Goal: Task Accomplishment & Management: Manage account settings

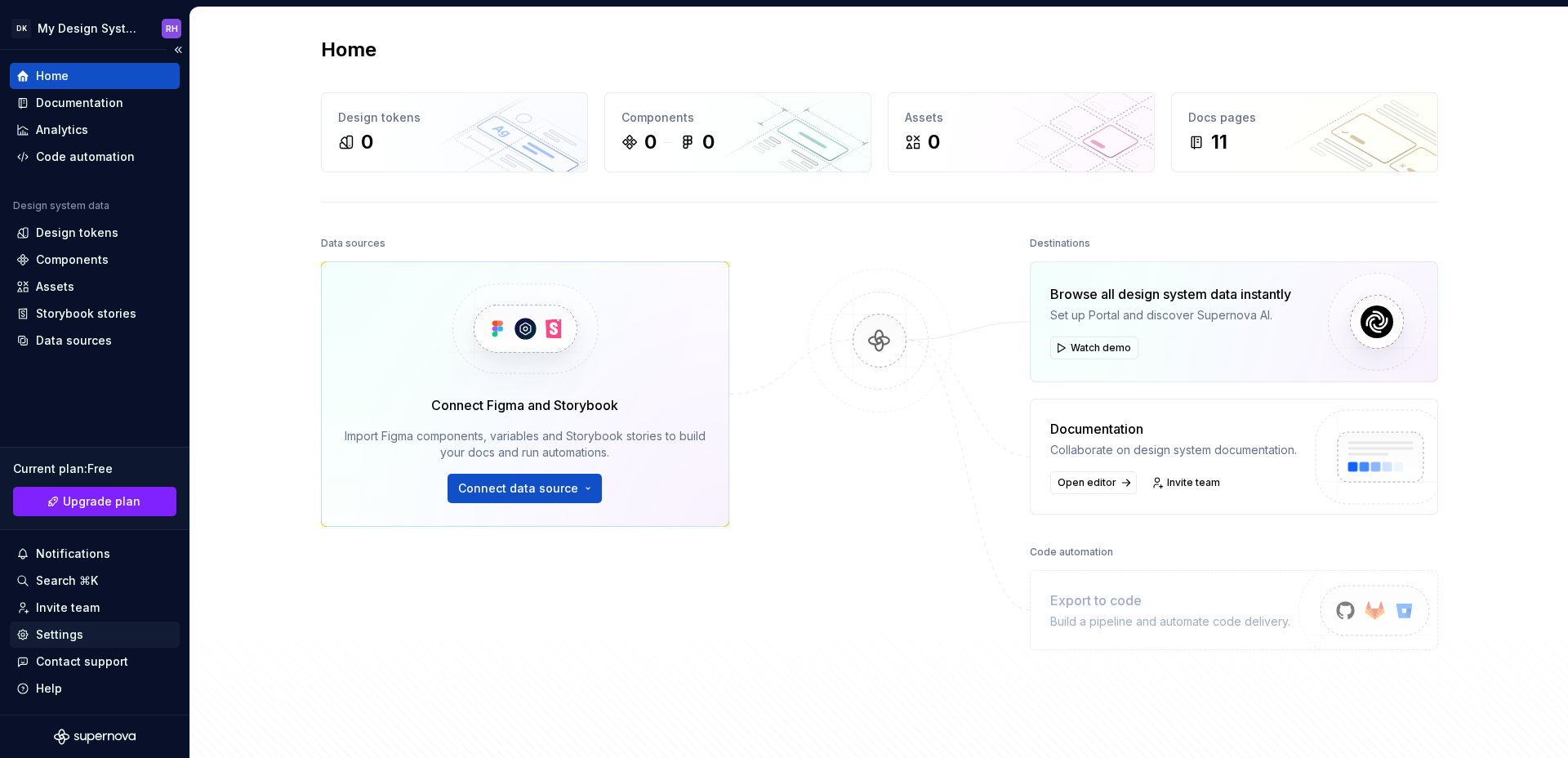
click at [63, 628] on div "Settings" at bounding box center [60, 635] width 48 height 17
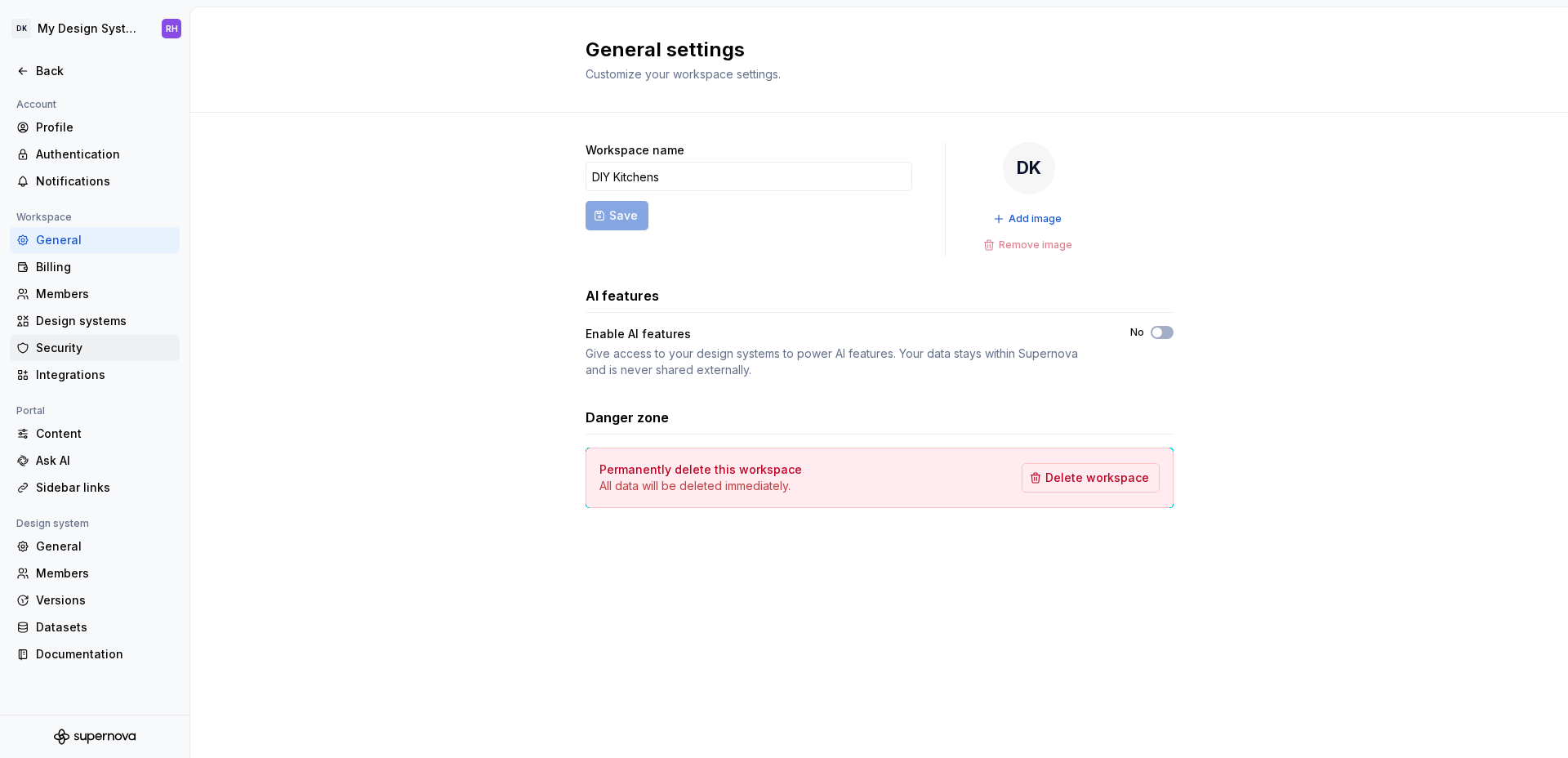
click at [70, 341] on div "Security" at bounding box center [105, 348] width 137 height 17
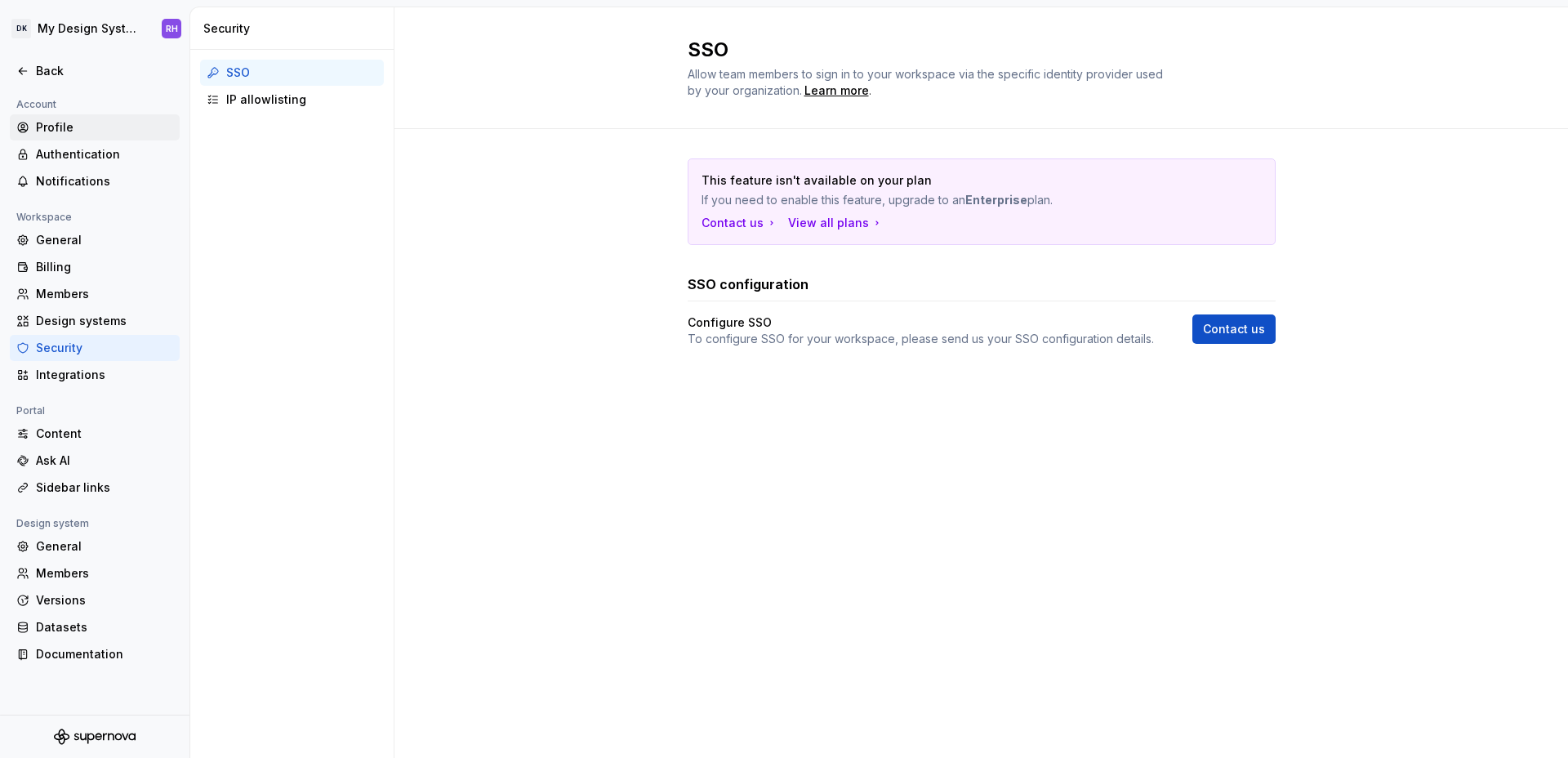
click at [61, 134] on div "Profile" at bounding box center [105, 127] width 137 height 17
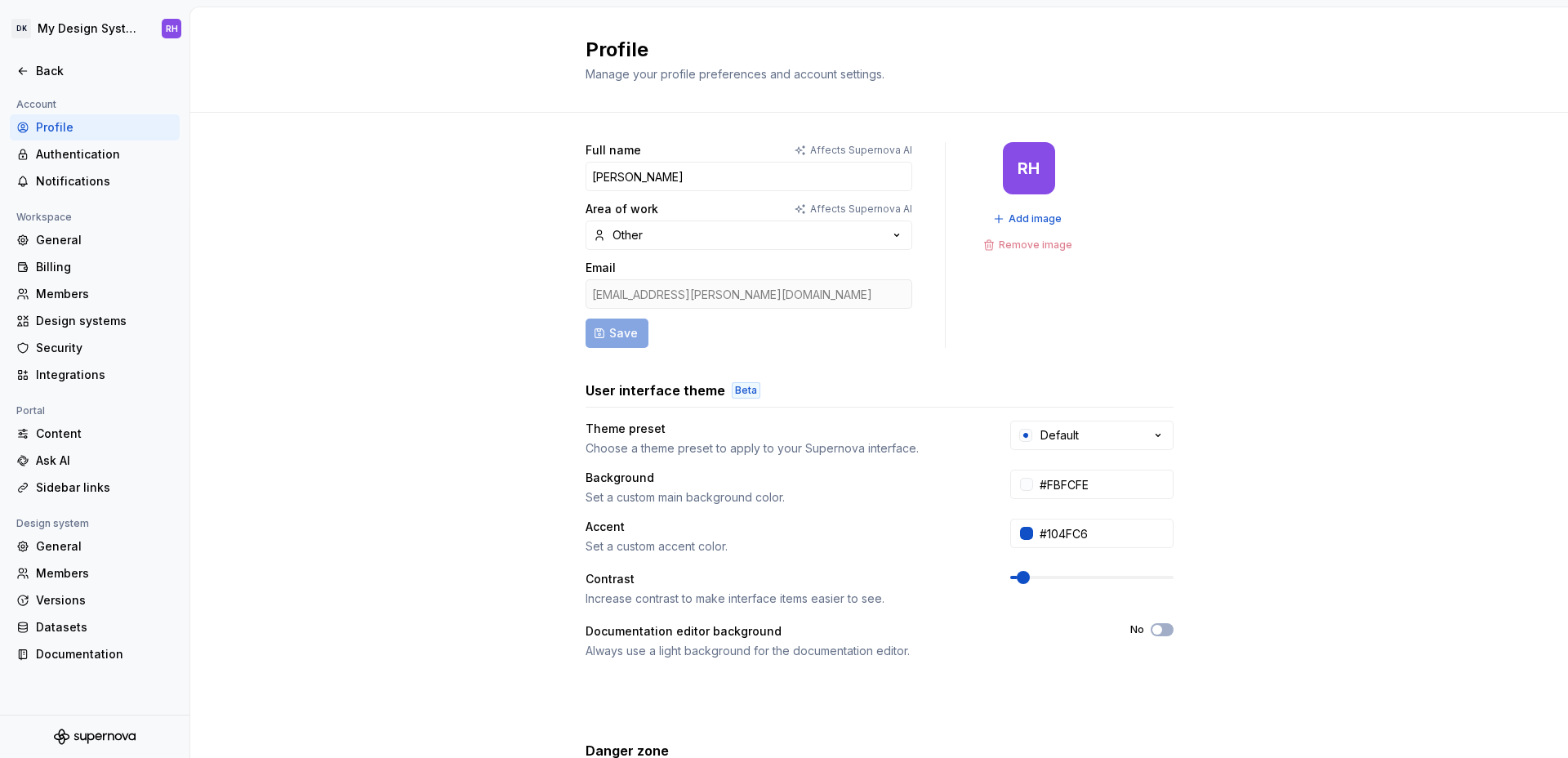
scroll to position [178, 0]
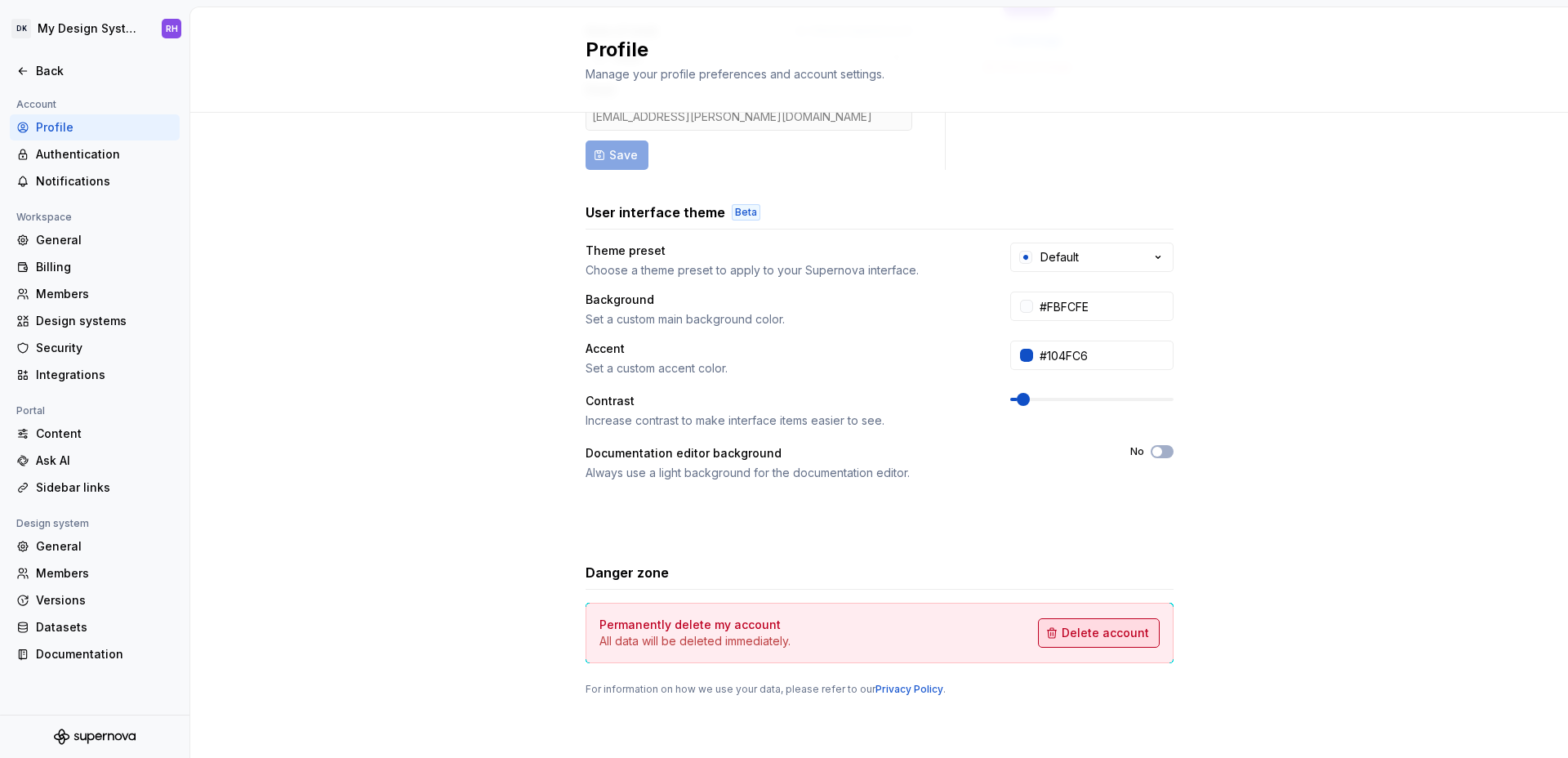
click at [1063, 635] on button "Delete account" at bounding box center [1098, 633] width 122 height 29
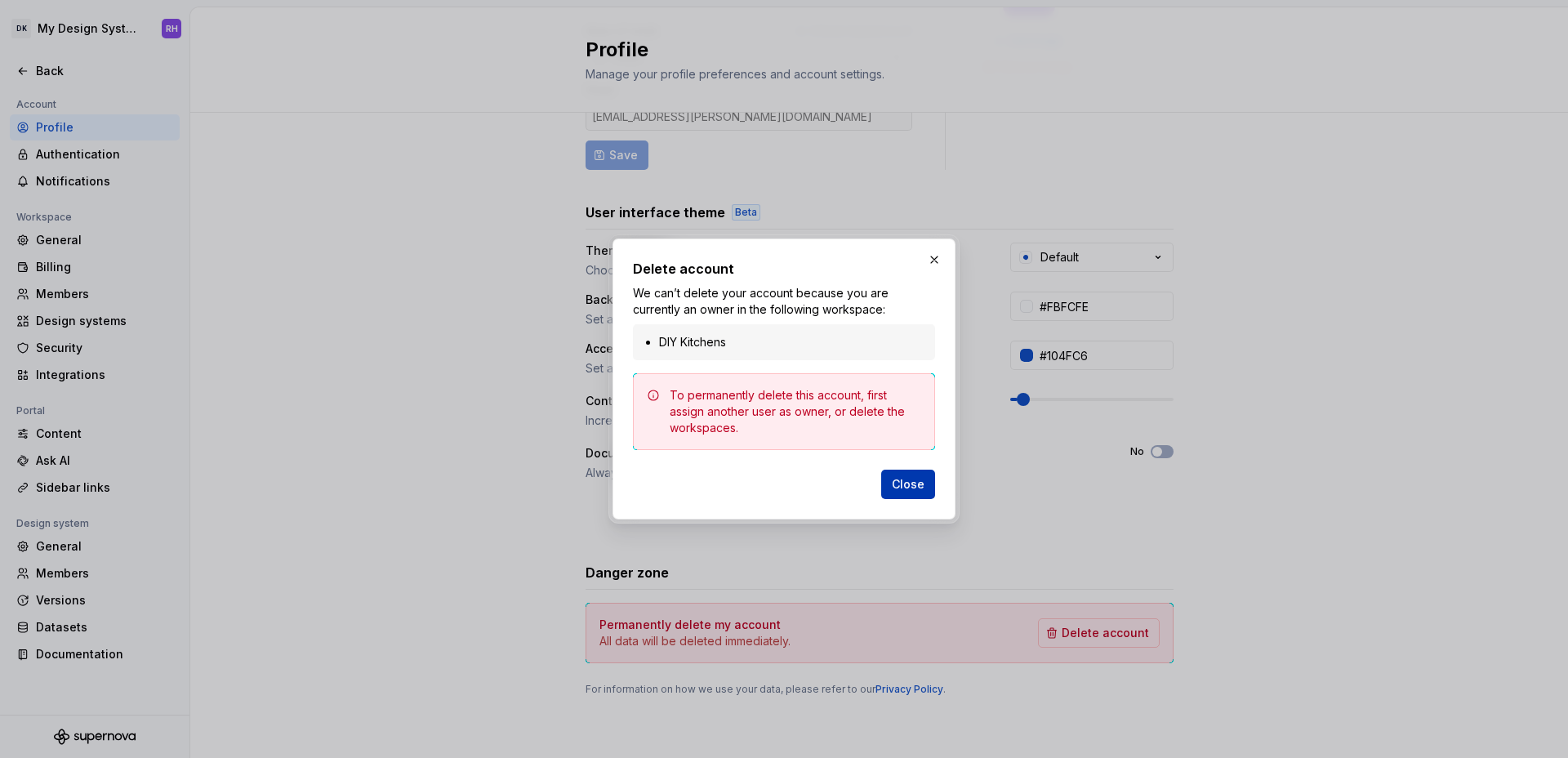
click at [908, 481] on span "Close" at bounding box center [907, 484] width 33 height 17
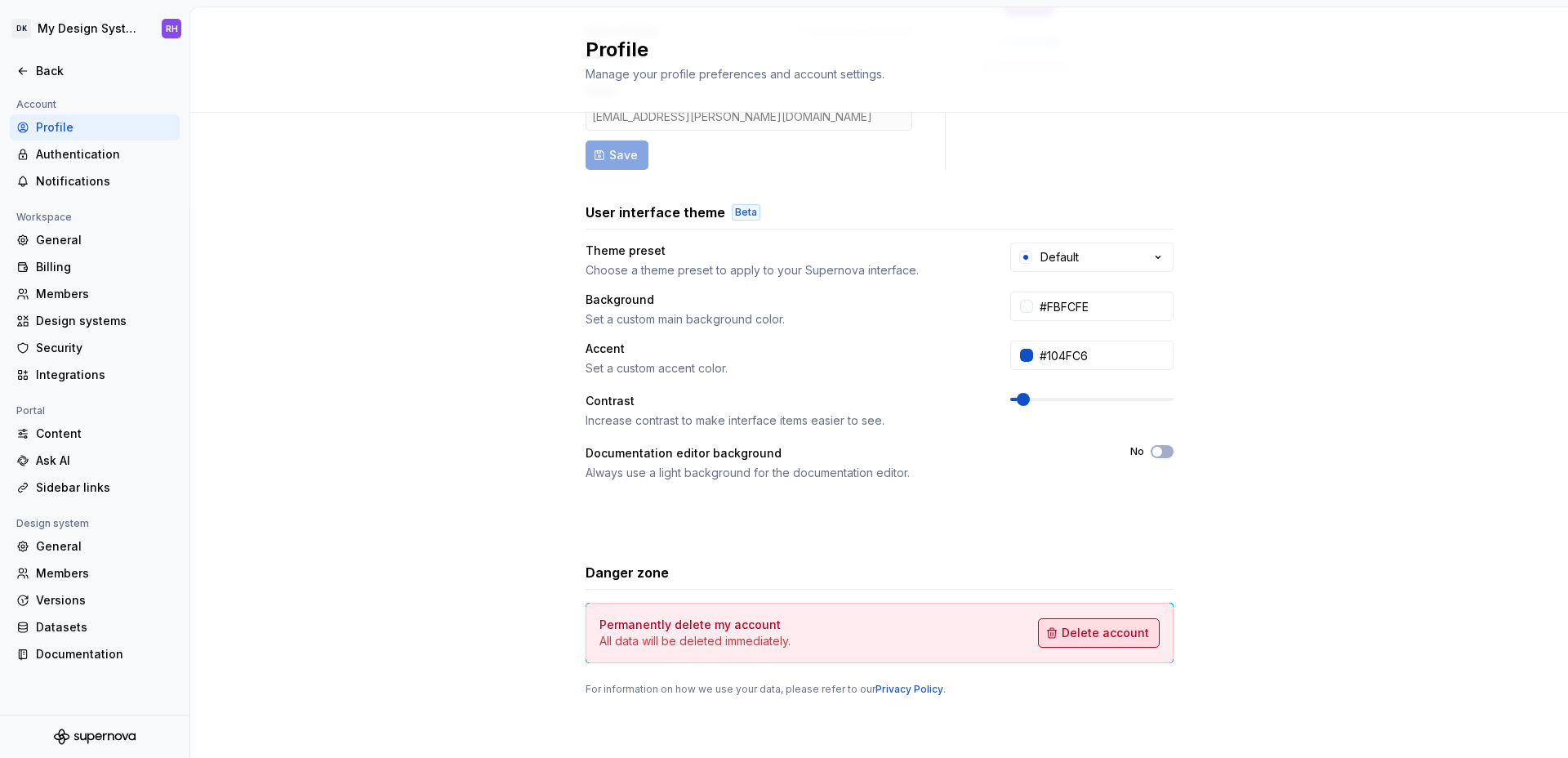
click at [1095, 637] on span "Delete account" at bounding box center [1105, 633] width 87 height 17
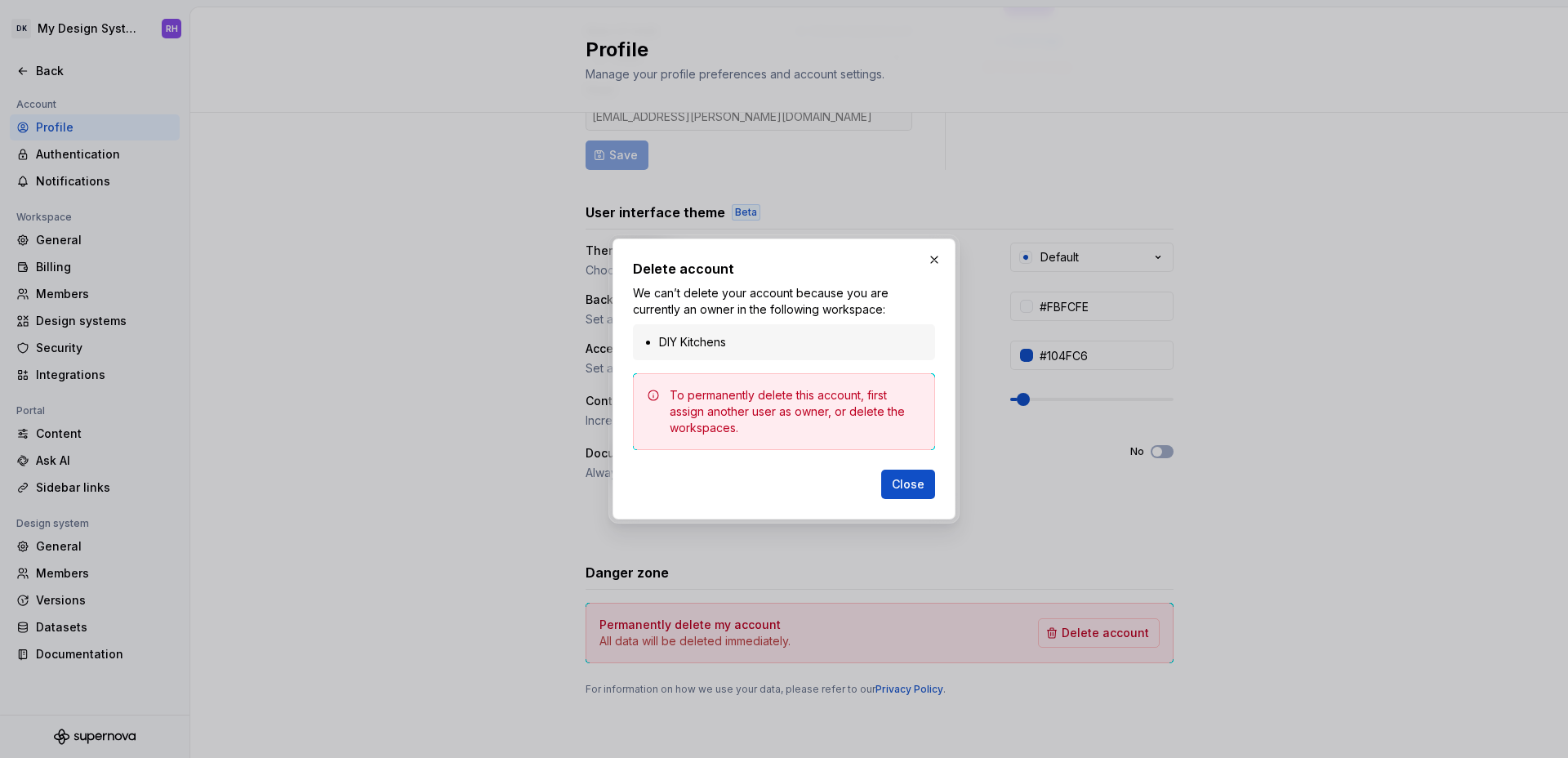
click at [735, 346] on li "DIY Kitchens" at bounding box center [792, 342] width 266 height 17
click at [666, 337] on li "DIY Kitchens" at bounding box center [792, 342] width 266 height 17
click at [922, 480] on span "Close" at bounding box center [907, 484] width 33 height 17
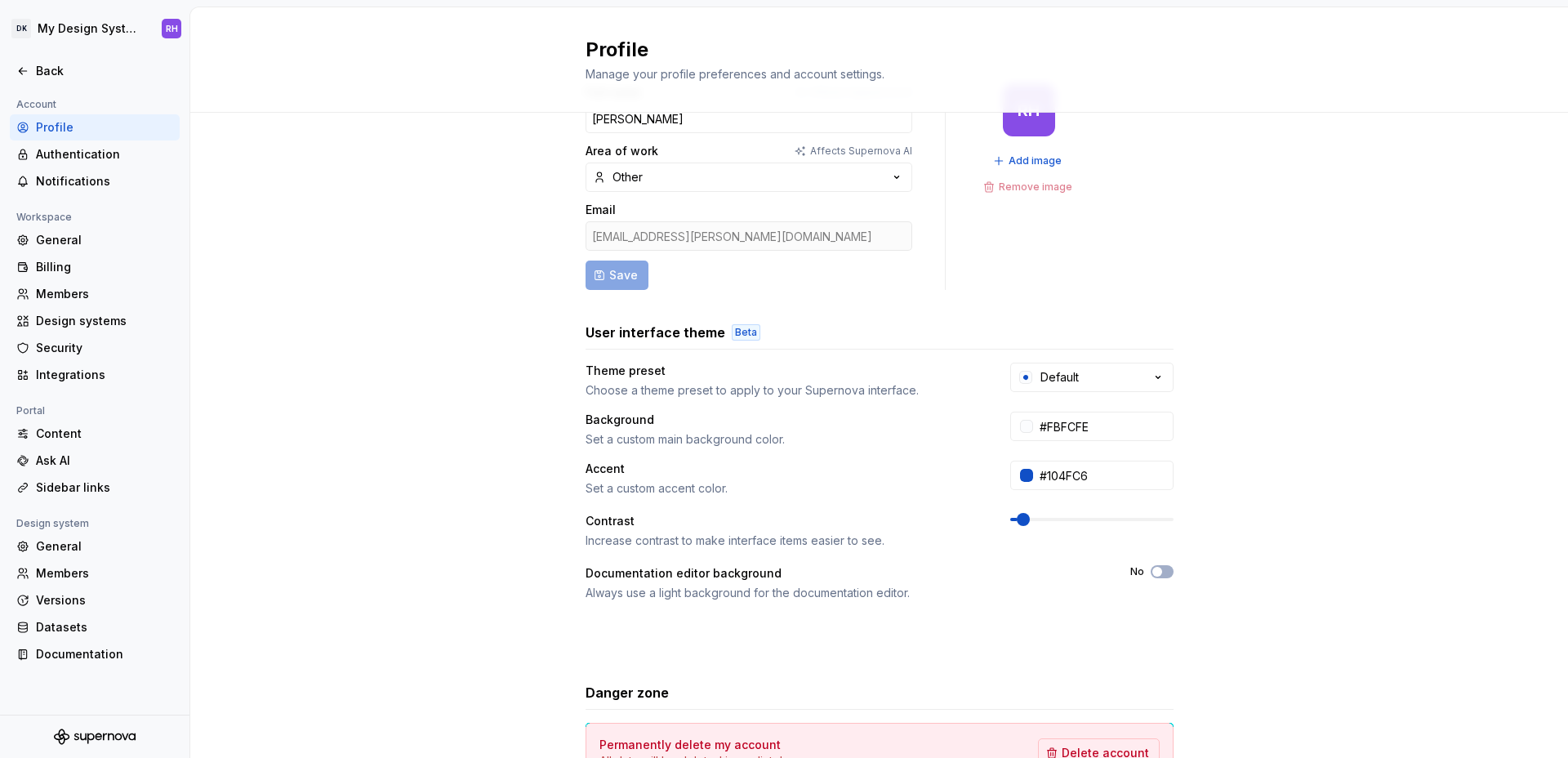
scroll to position [0, 0]
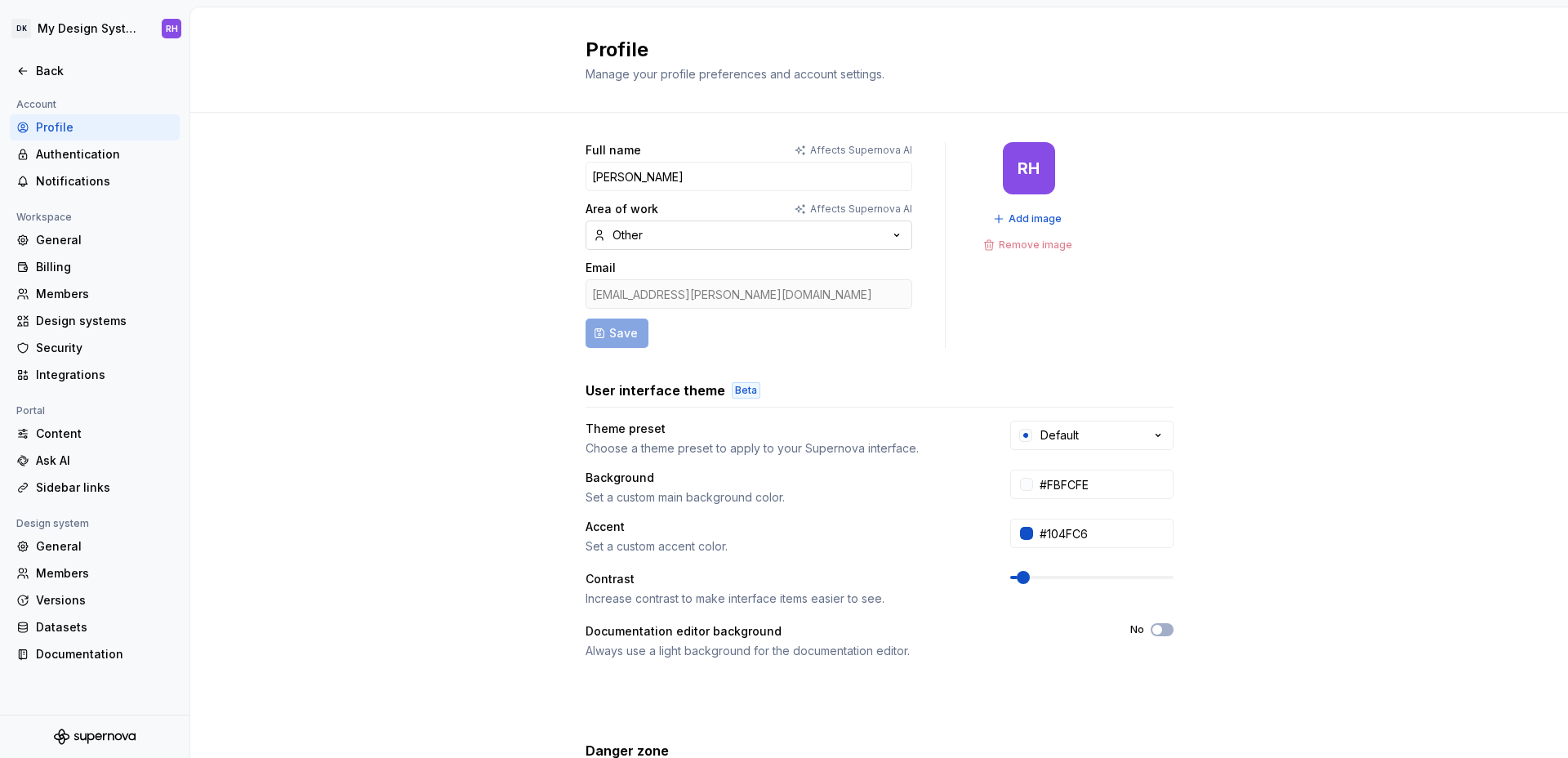
click at [777, 224] on button "Other" at bounding box center [749, 234] width 327 height 29
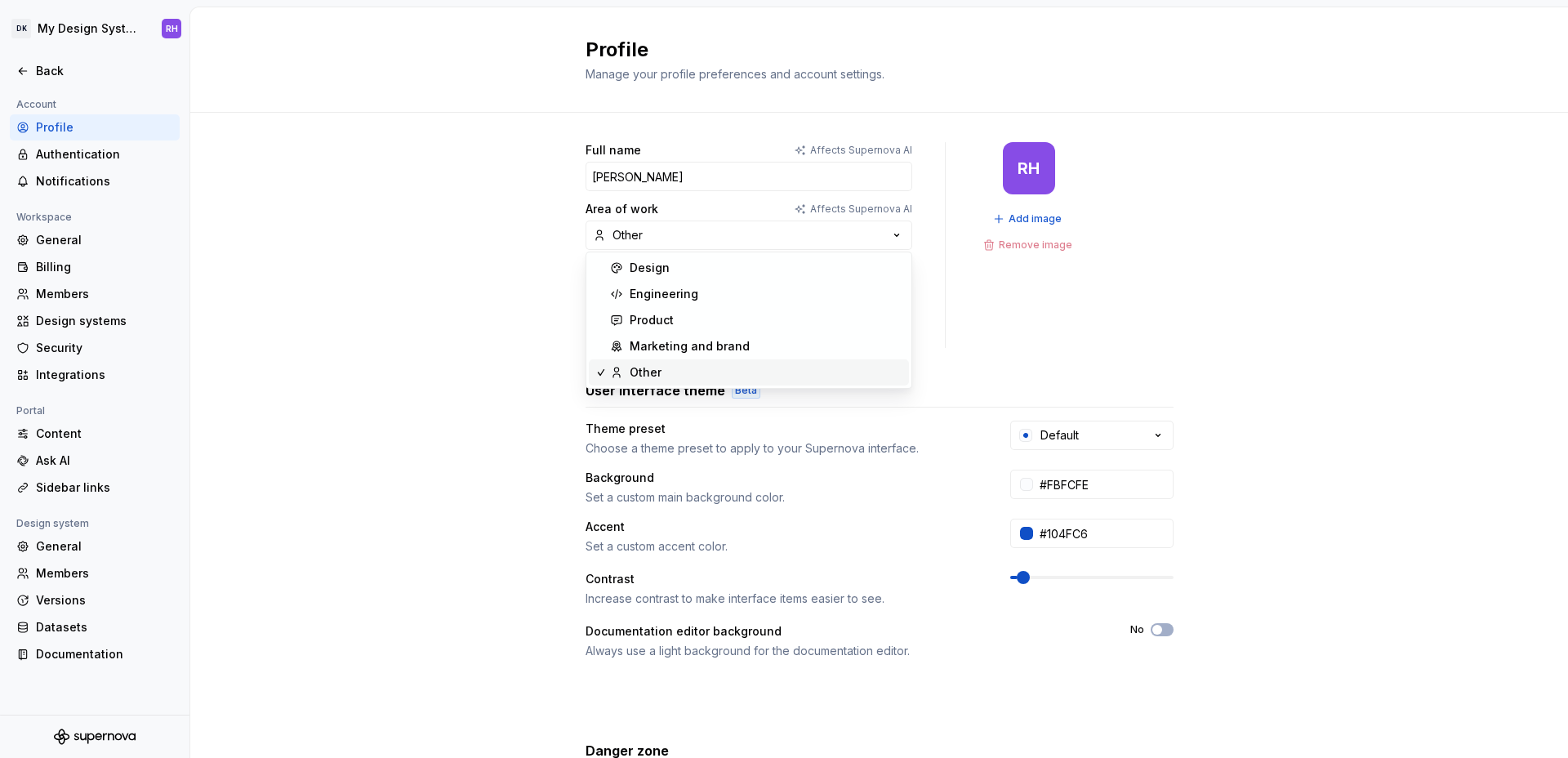
click at [454, 234] on div "Full name Affects Supernova AI [PERSON_NAME] Area of work Affects Supernova AI …" at bounding box center [879, 524] width 1378 height 823
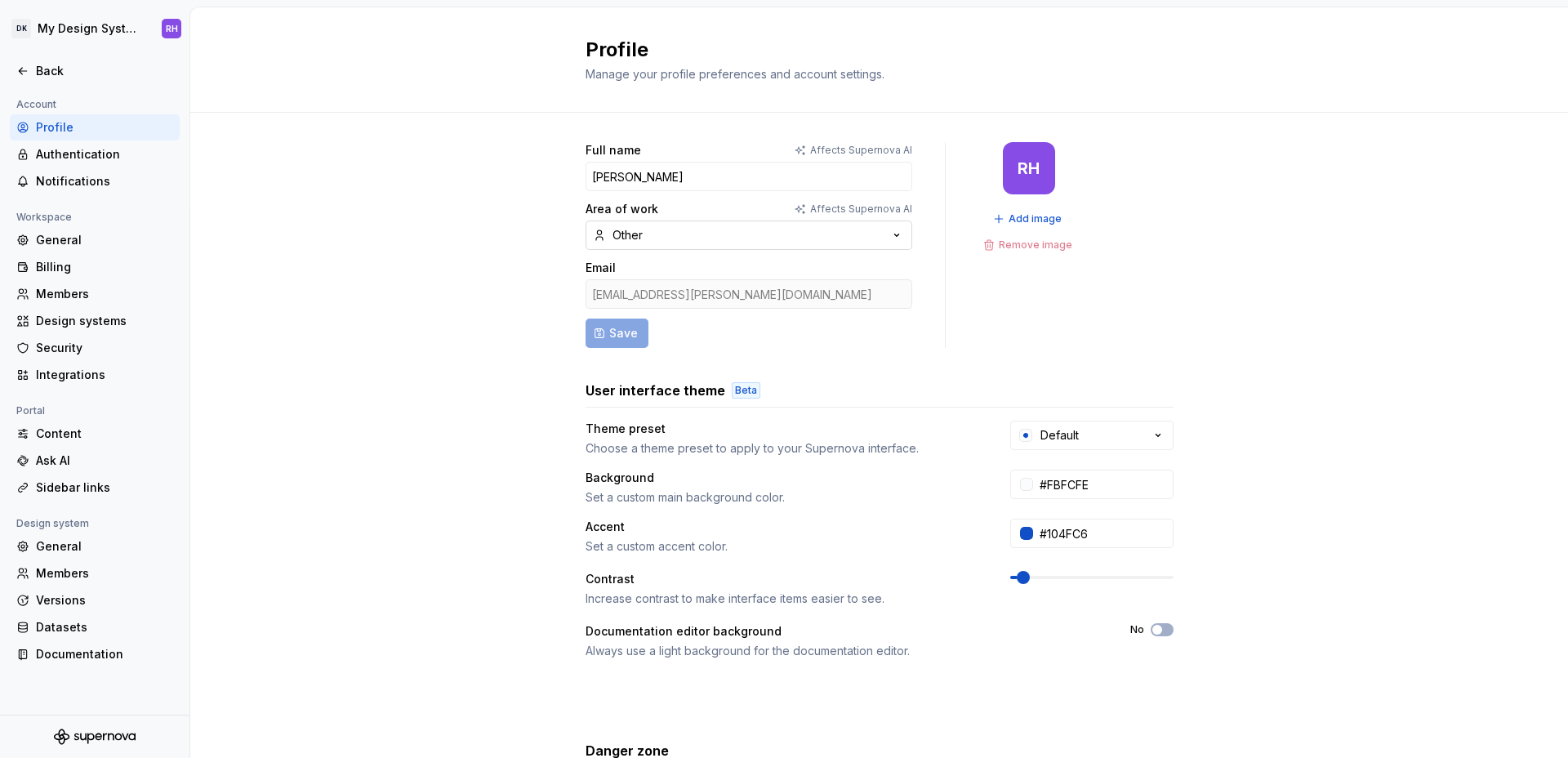
click at [650, 237] on button "Other" at bounding box center [749, 234] width 327 height 29
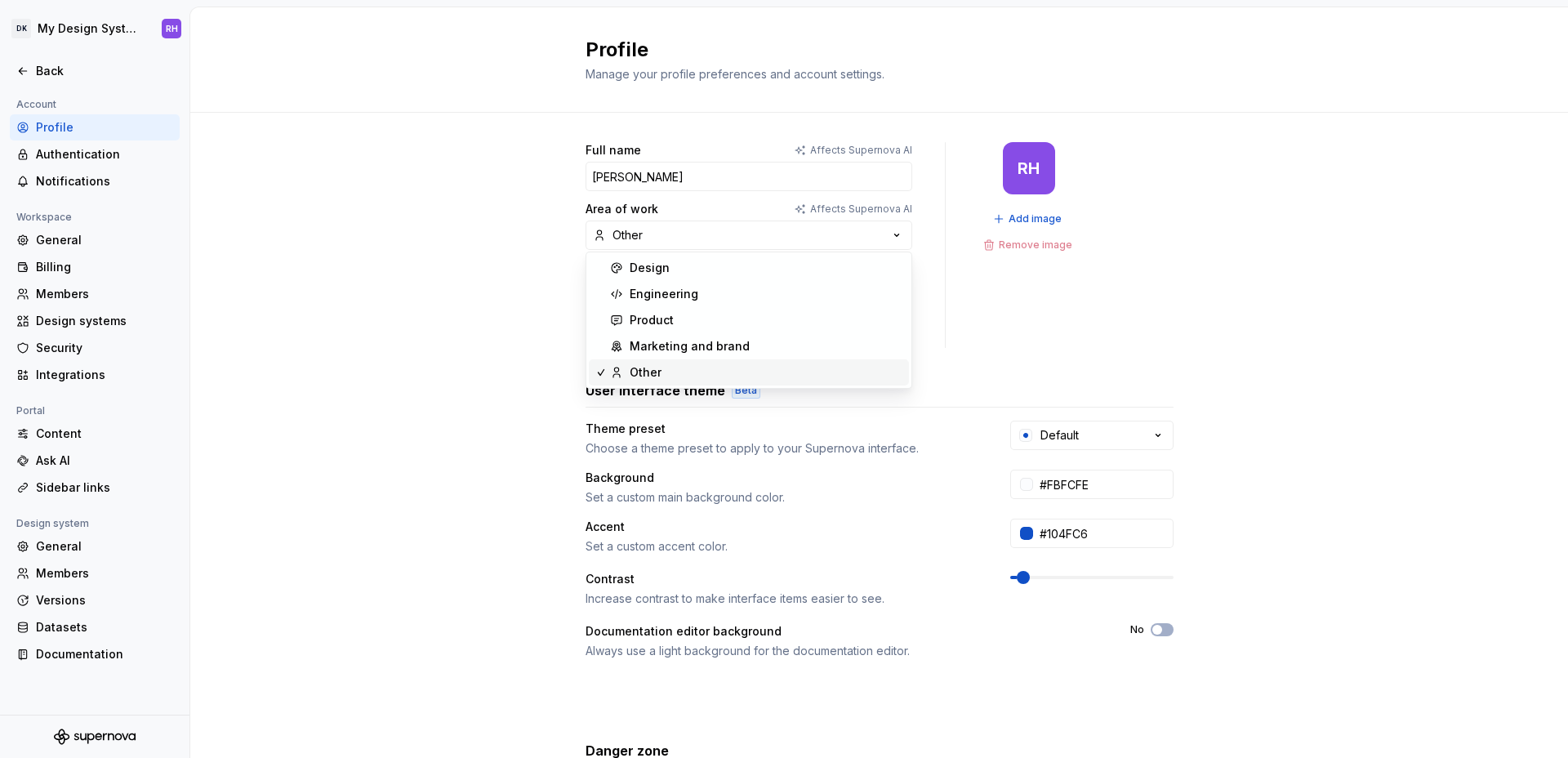
click at [537, 270] on div "Full name Affects Supernova AI [PERSON_NAME] Area of work Affects Supernova AI …" at bounding box center [879, 524] width 1378 height 823
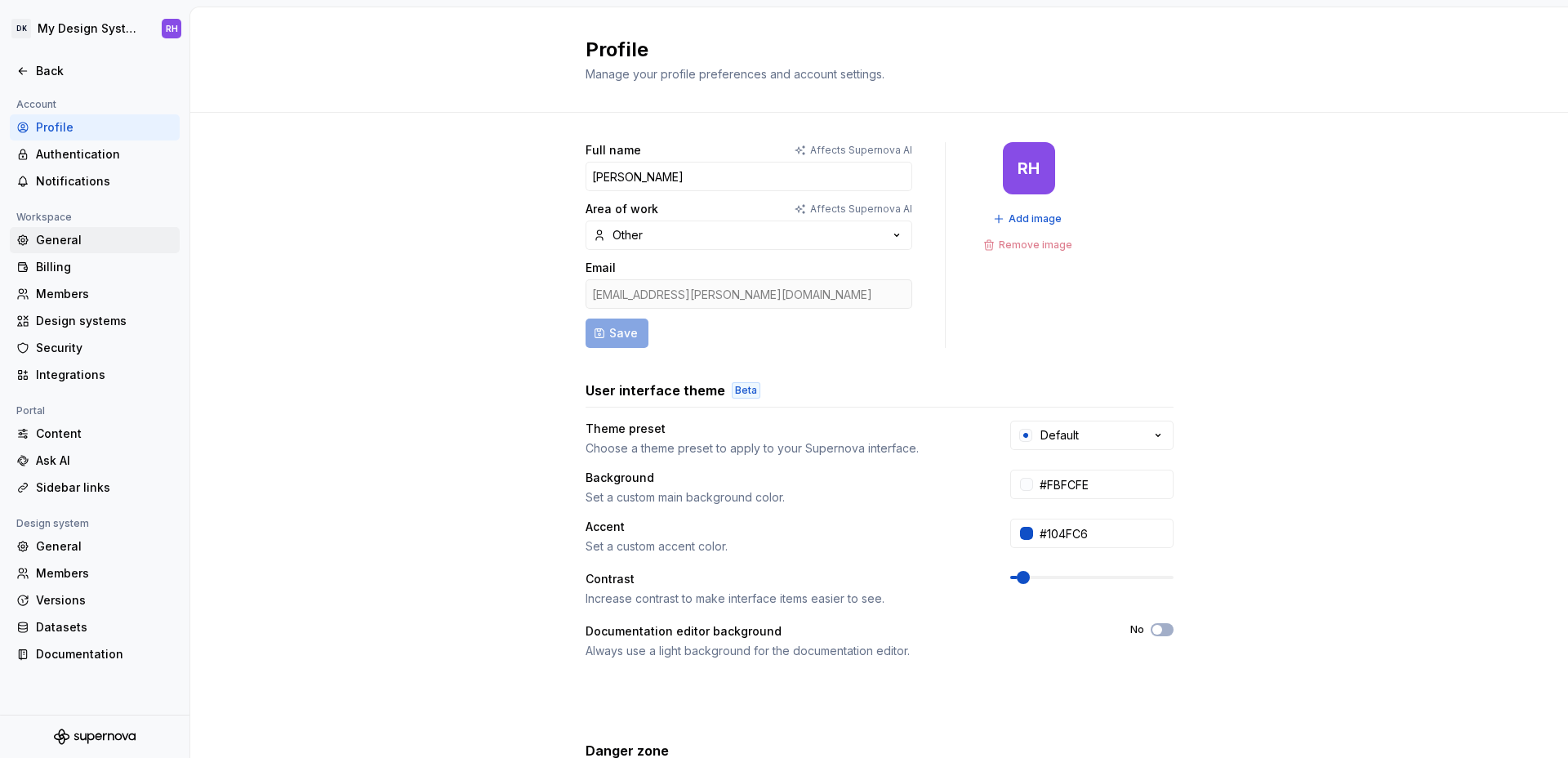
click at [60, 239] on div "General" at bounding box center [105, 240] width 137 height 17
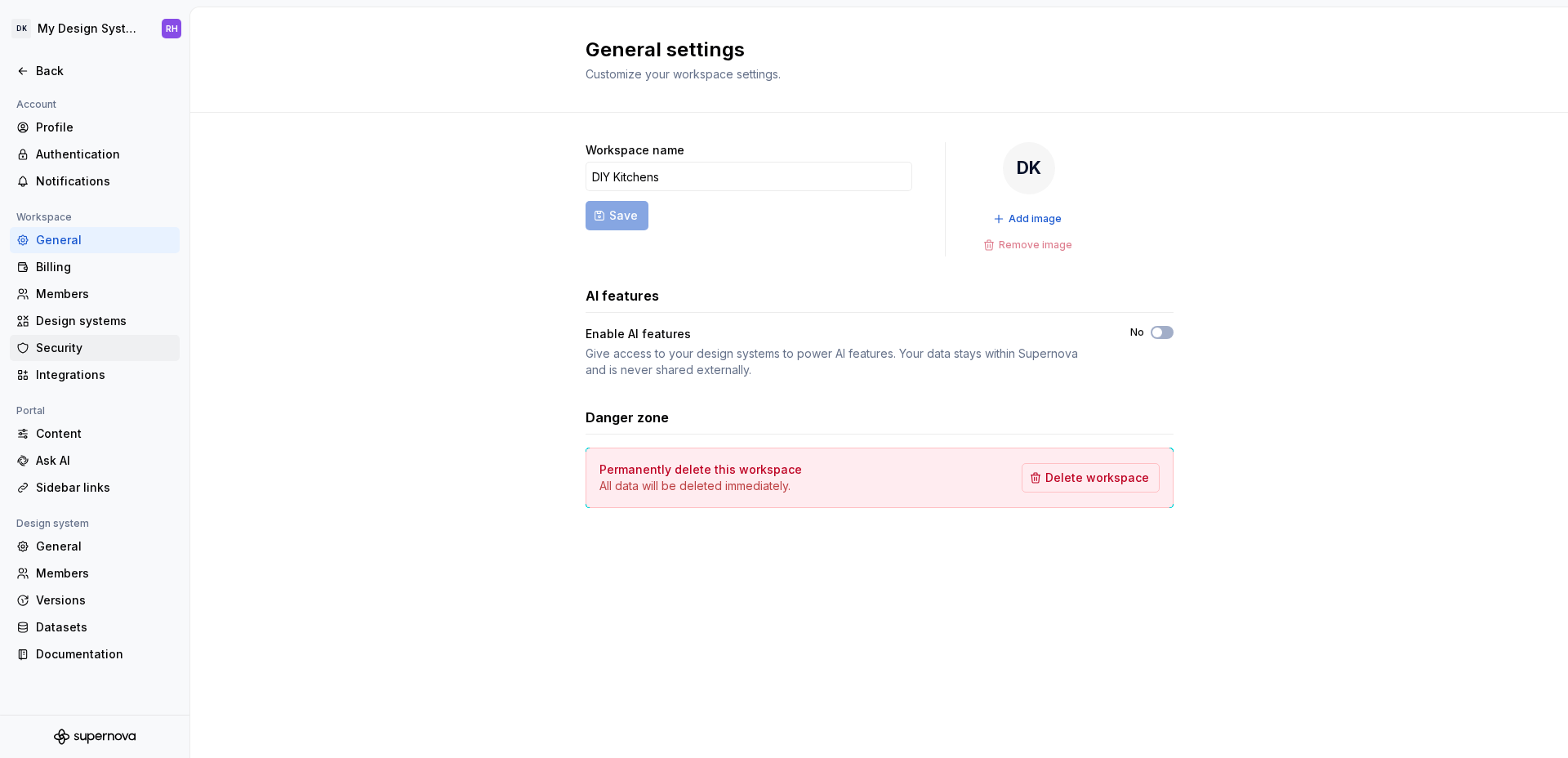
click at [78, 340] on div "Security" at bounding box center [105, 348] width 137 height 17
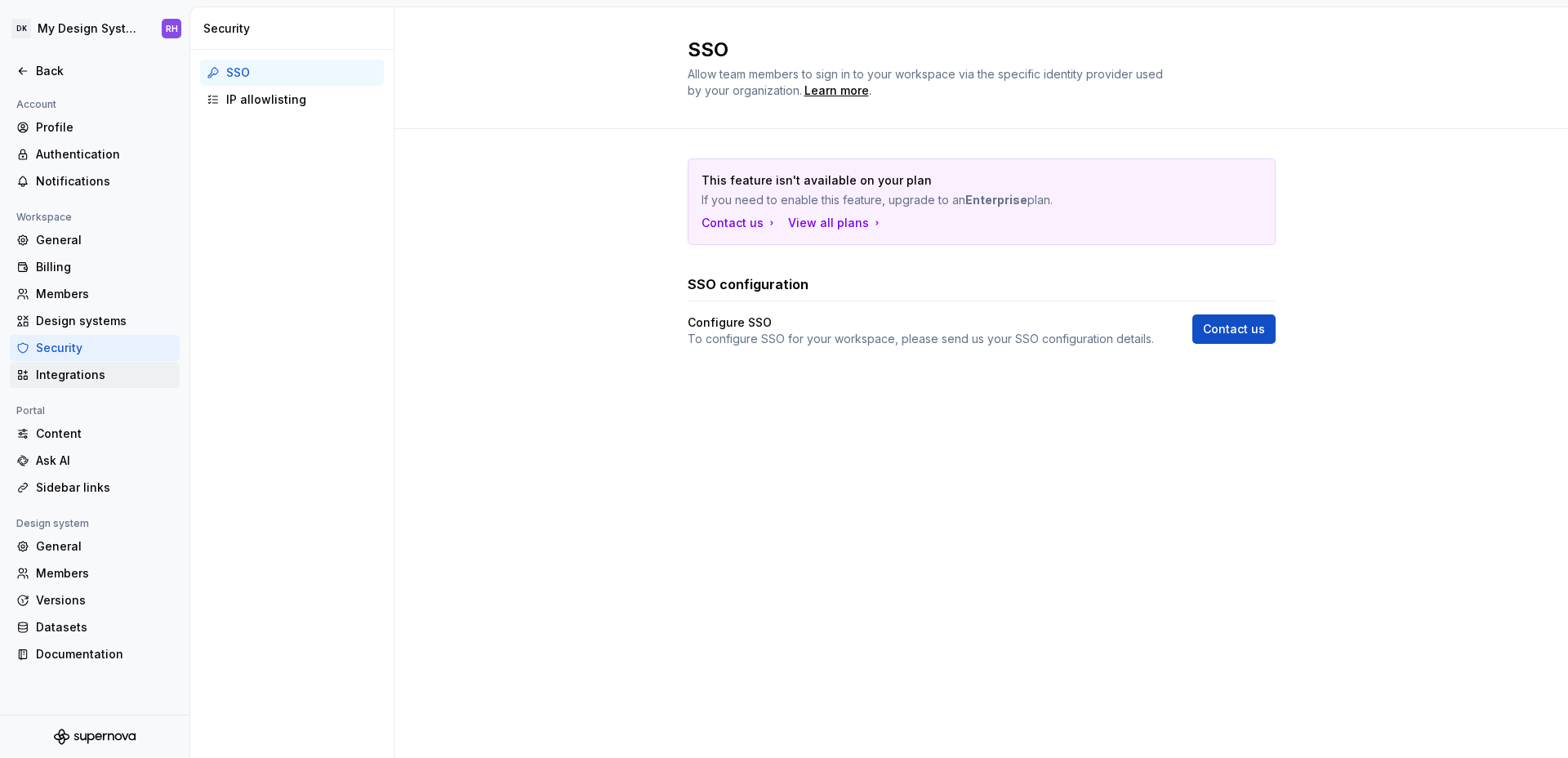
click at [79, 382] on div "Integrations" at bounding box center [105, 375] width 137 height 17
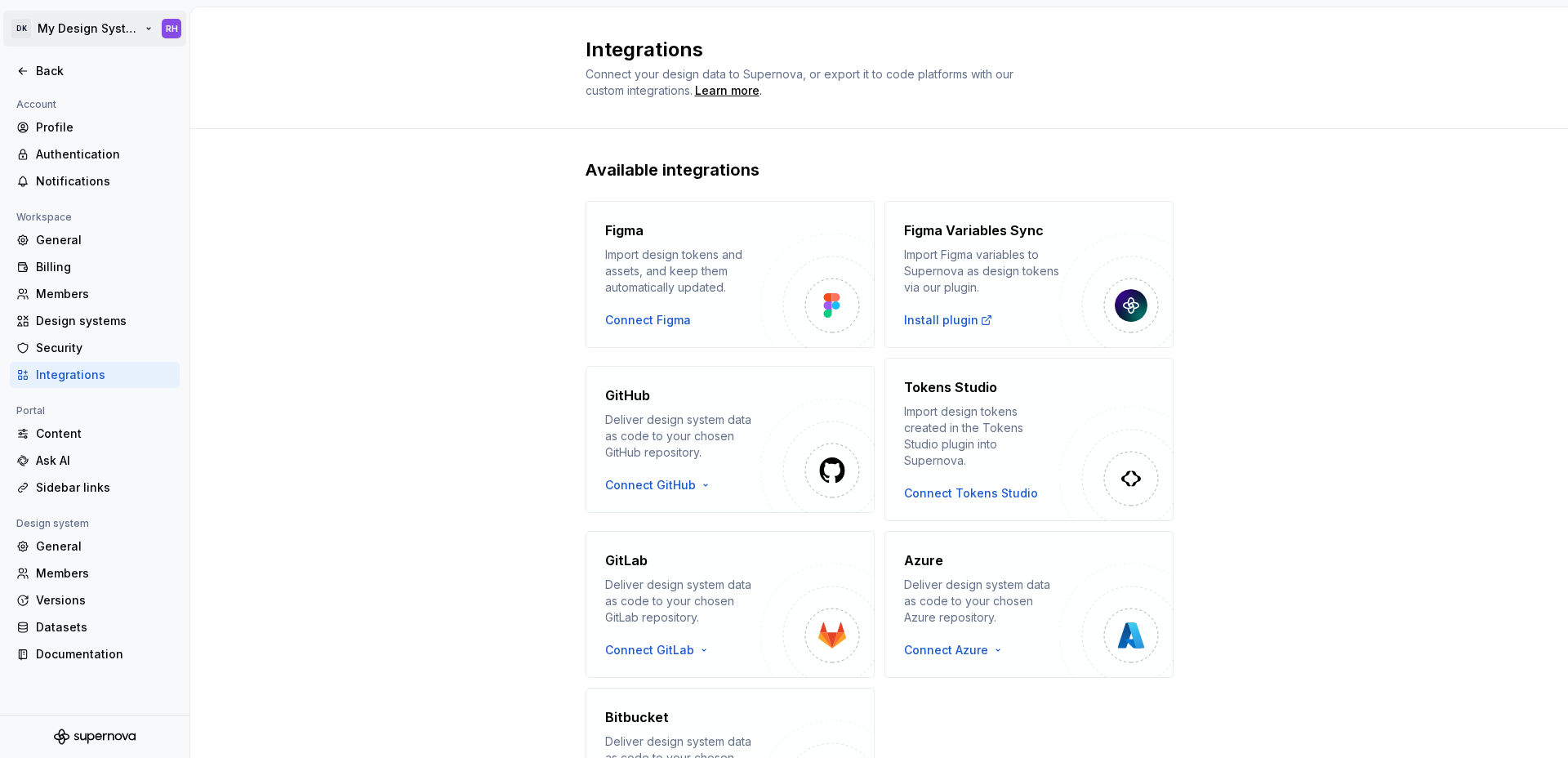
click at [61, 20] on html "DK My Design System RH Back Account Profile Authentication Notifications Worksp…" at bounding box center [784, 379] width 1568 height 758
click at [148, 29] on html "DK My Design System RH Back Account Profile Authentication Notifications Worksp…" at bounding box center [784, 379] width 1568 height 758
click at [164, 29] on html "DK My Design System RH Back Account Profile Authentication Notifications Worksp…" at bounding box center [784, 379] width 1568 height 758
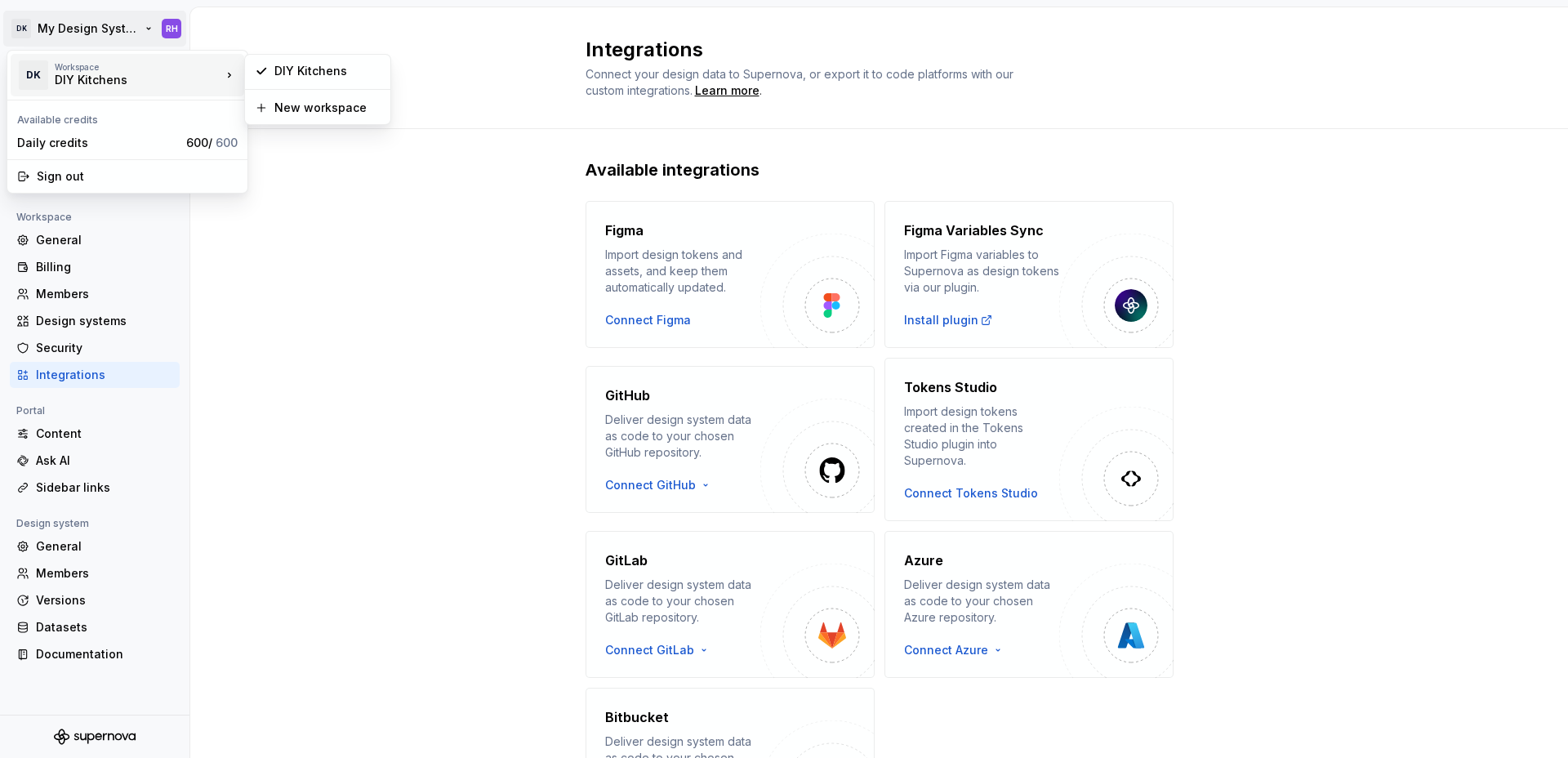
click at [110, 84] on div "DIY Kitchens" at bounding box center [124, 80] width 139 height 17
click at [232, 71] on icon at bounding box center [229, 75] width 17 height 17
click at [53, 145] on div "Daily credits" at bounding box center [98, 143] width 162 height 17
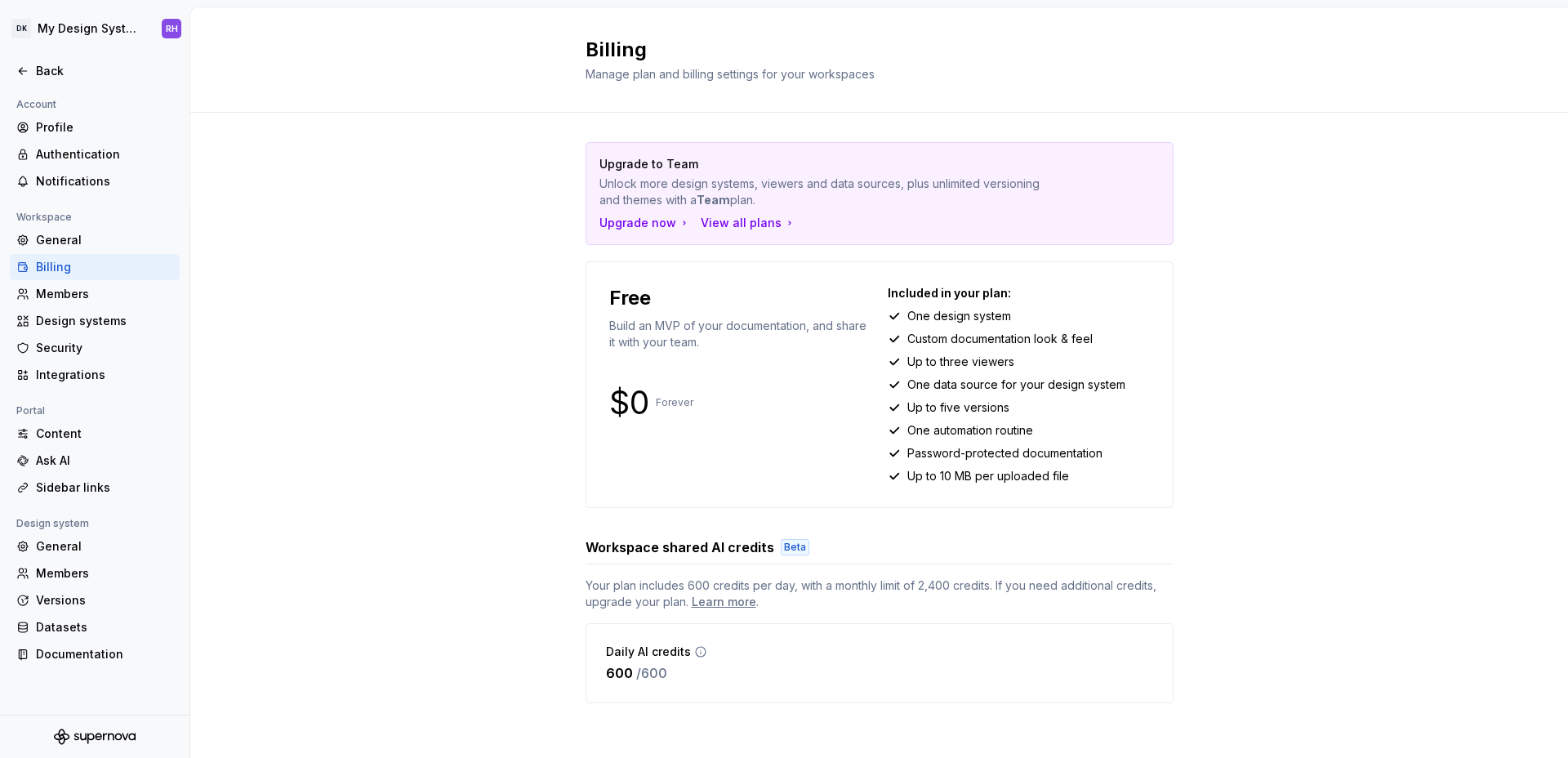
scroll to position [7, 0]
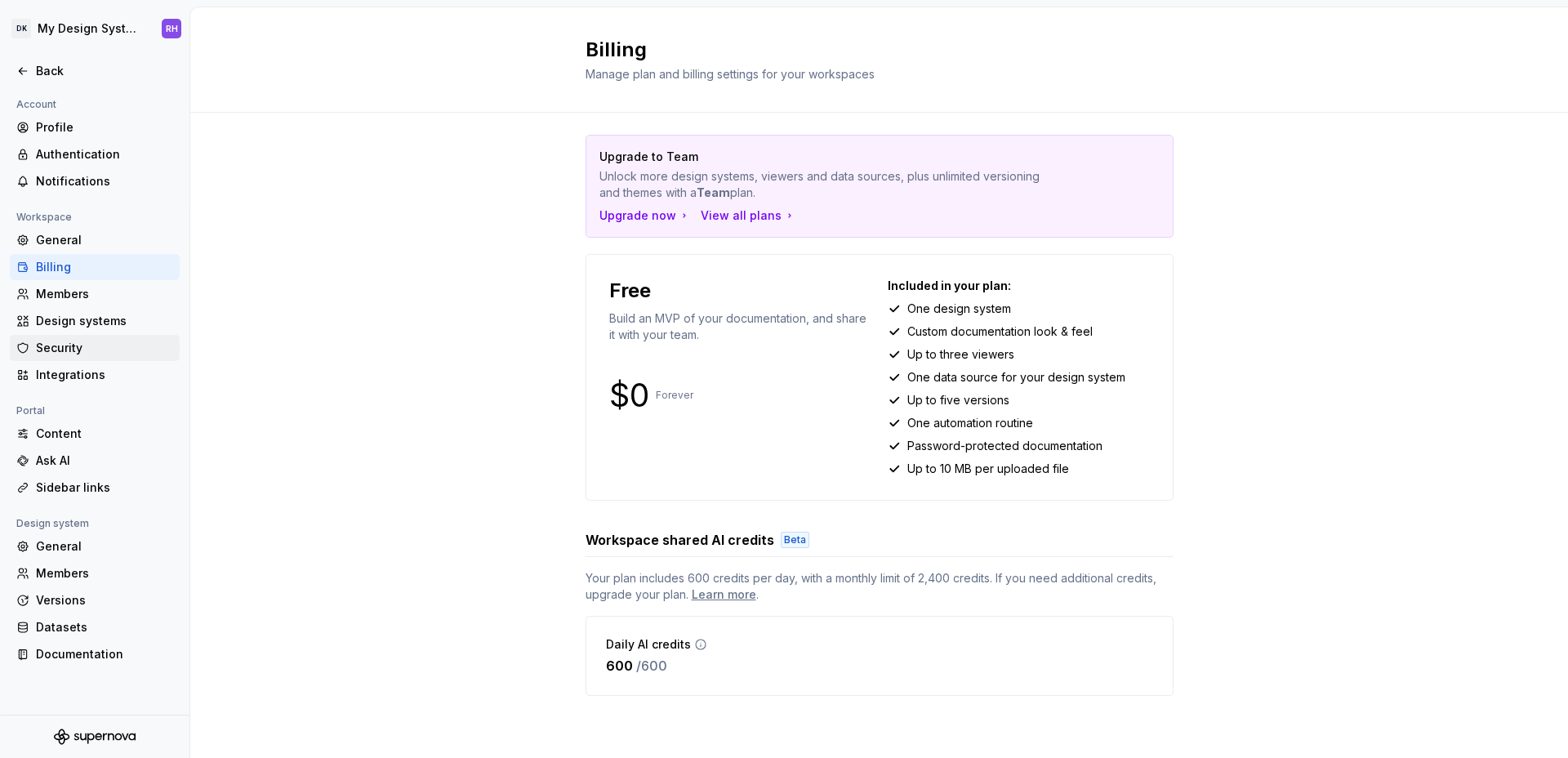
click at [62, 340] on div "Security" at bounding box center [105, 348] width 137 height 17
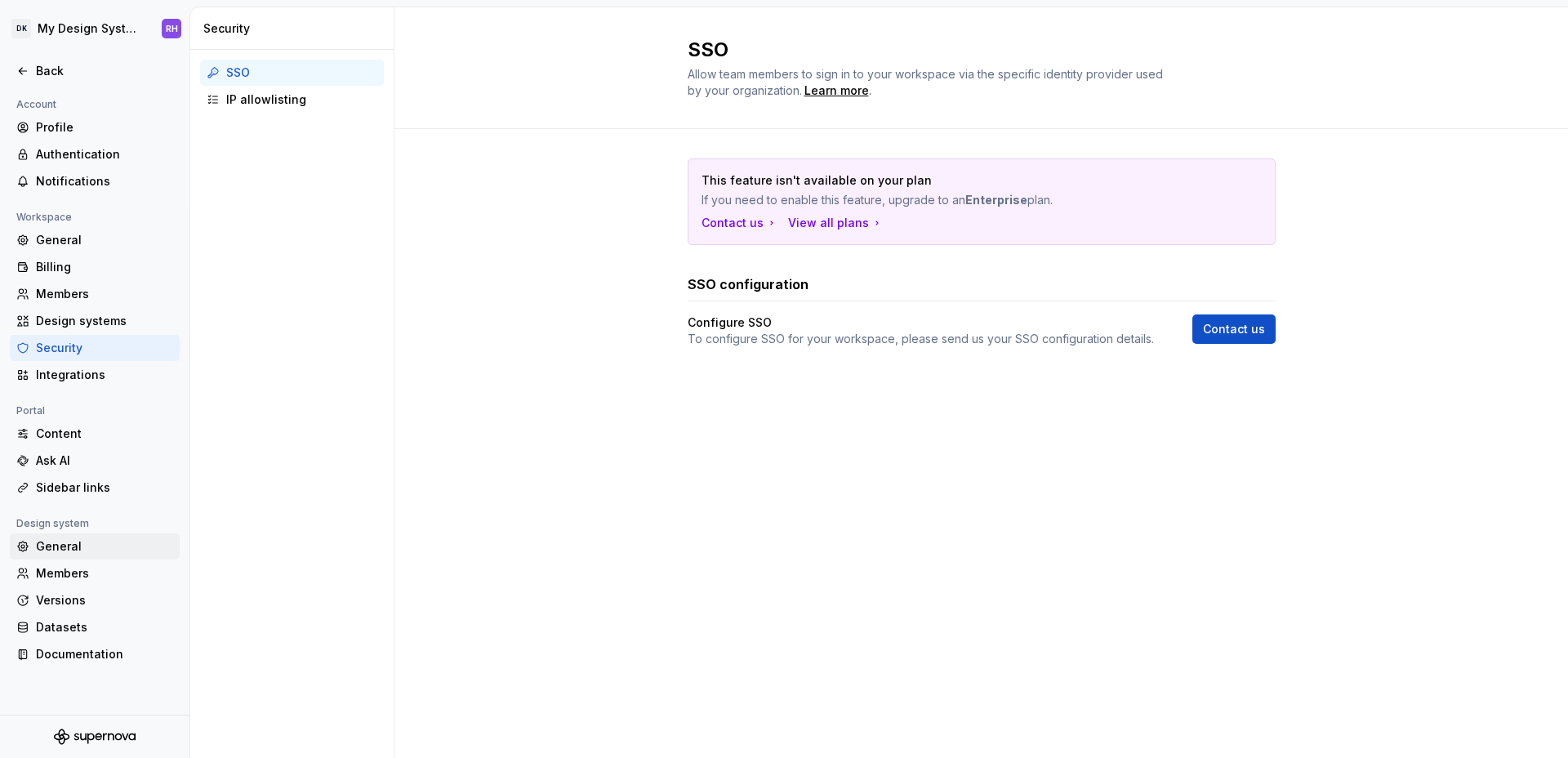
click at [71, 549] on div "General" at bounding box center [105, 546] width 137 height 17
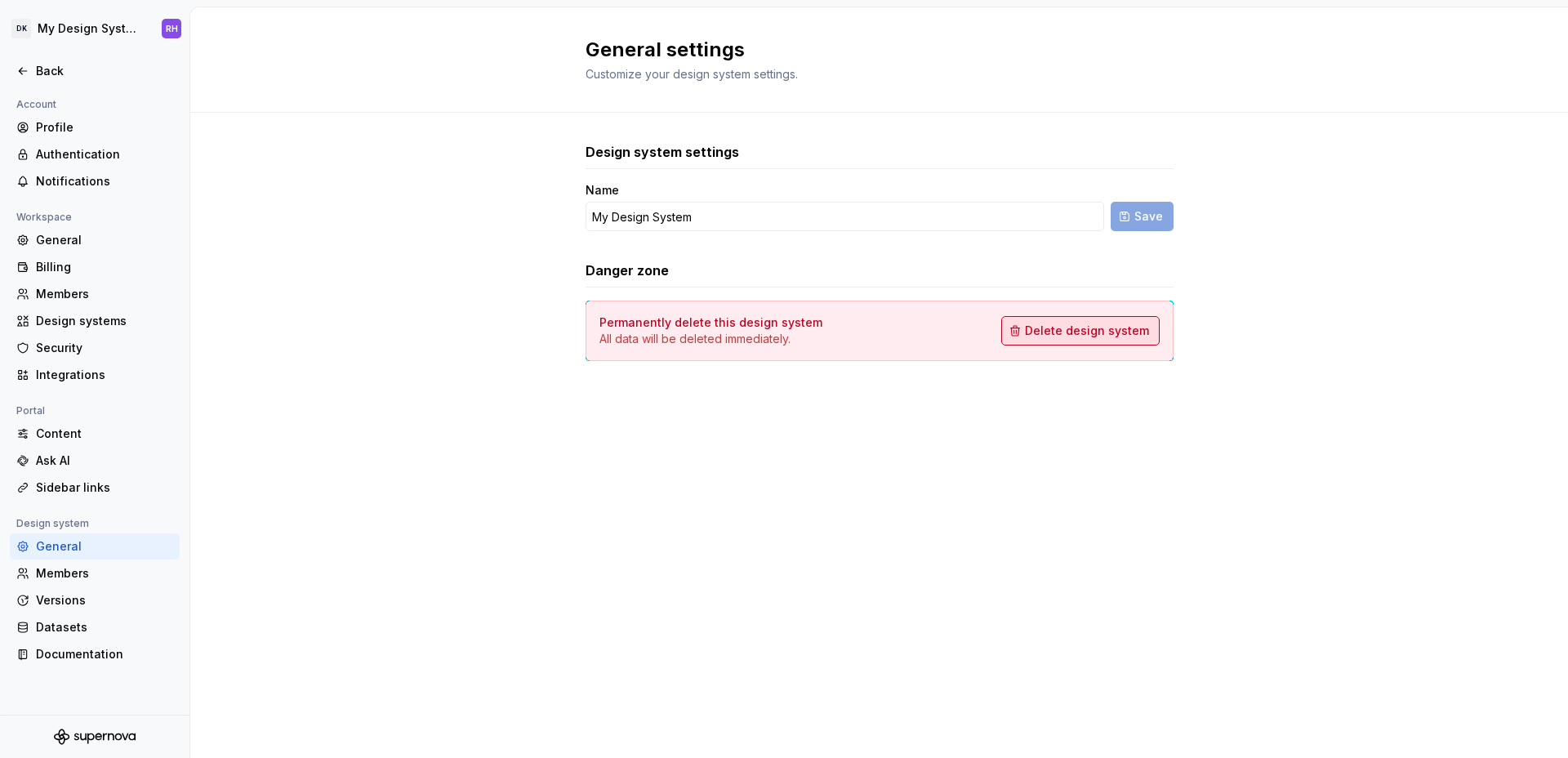
click at [1031, 330] on button "Delete design system" at bounding box center [1080, 331] width 159 height 29
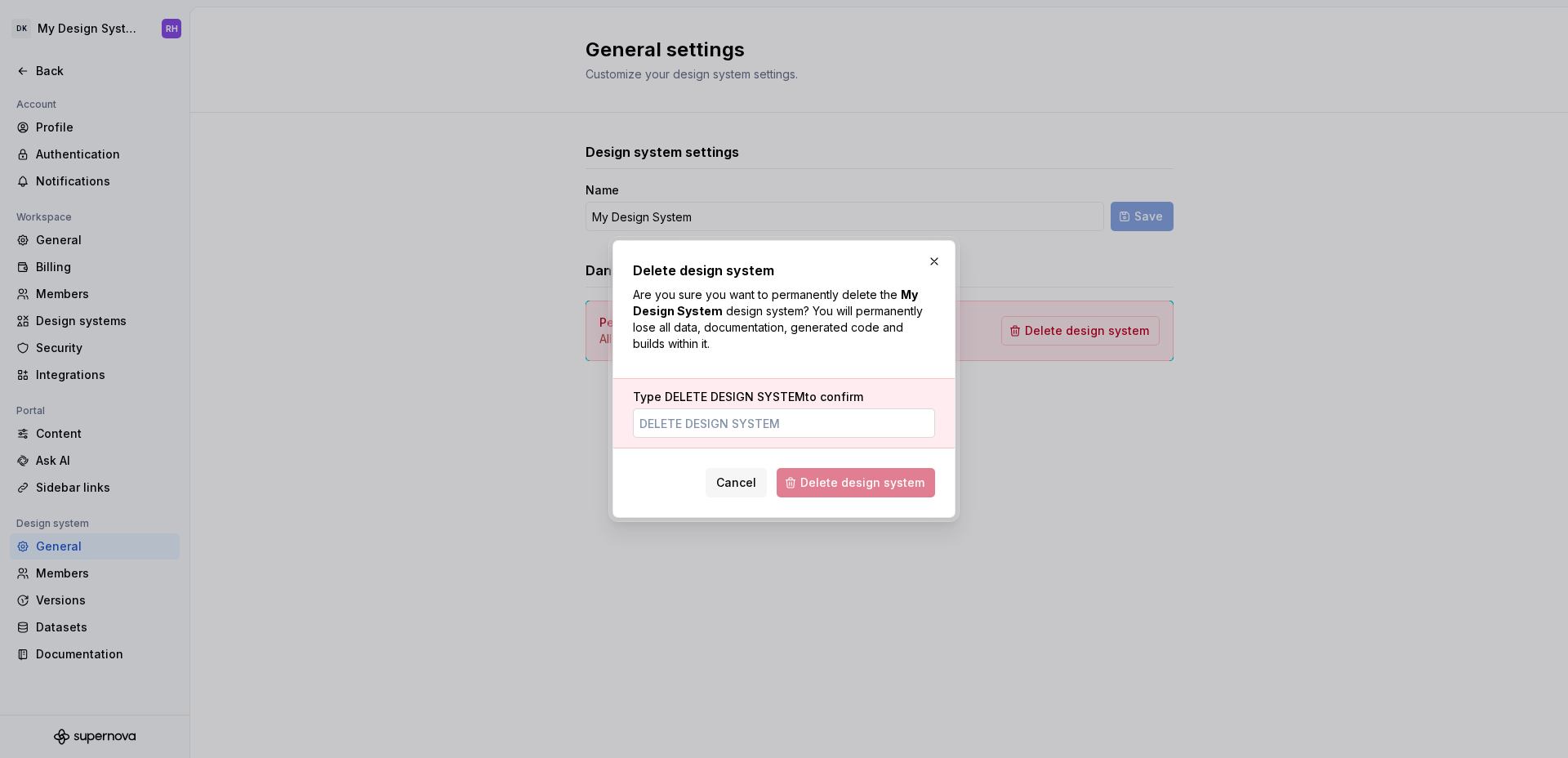
click at [767, 430] on input "Type DELETE DESIGN SYSTEM to confirm" at bounding box center [783, 422] width 302 height 29
type input "DELETE DESIGN SYSTEM"
click at [899, 490] on button "Delete design system" at bounding box center [856, 482] width 159 height 29
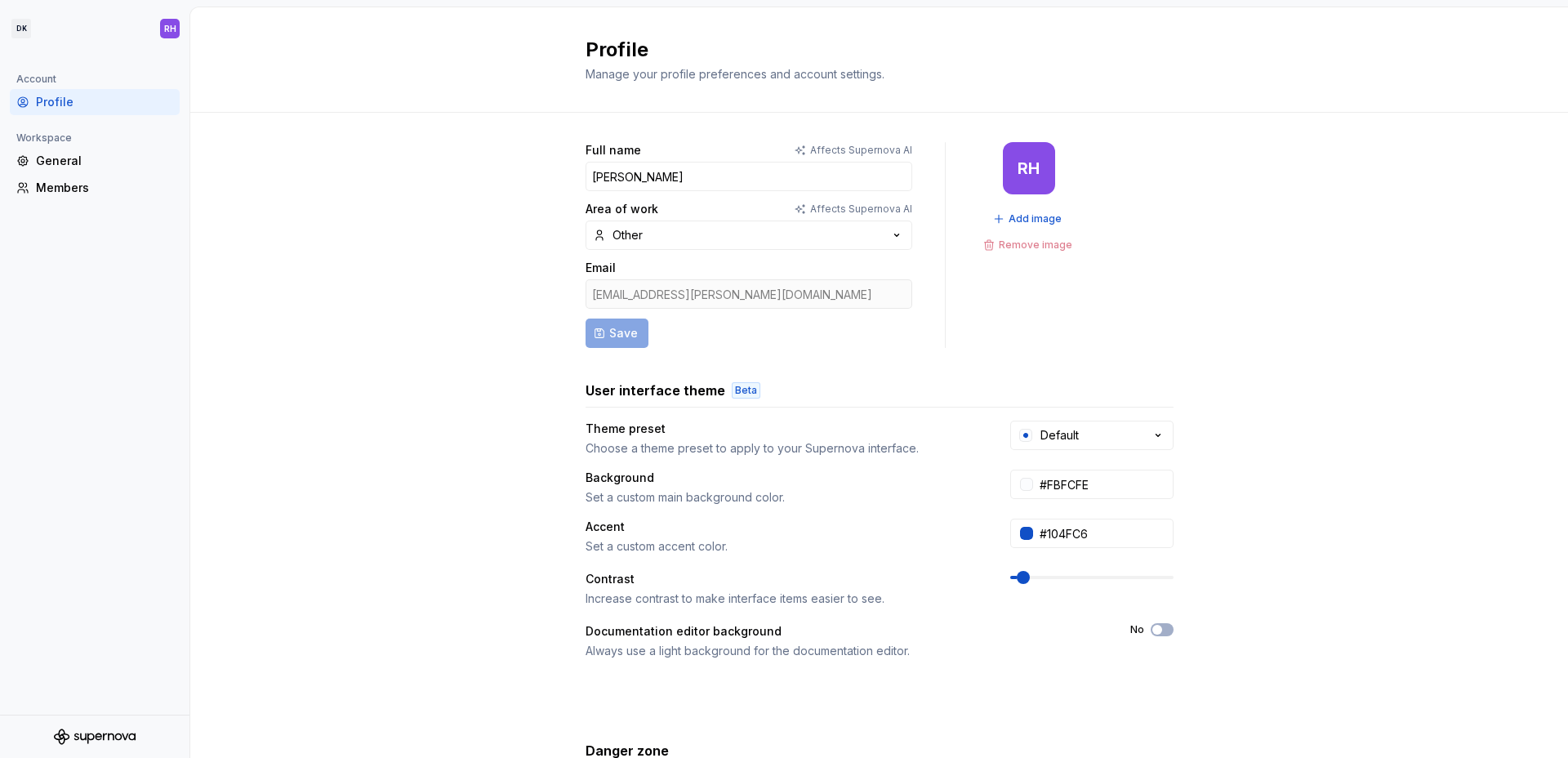
scroll to position [178, 0]
